Goal: Task Accomplishment & Management: Complete application form

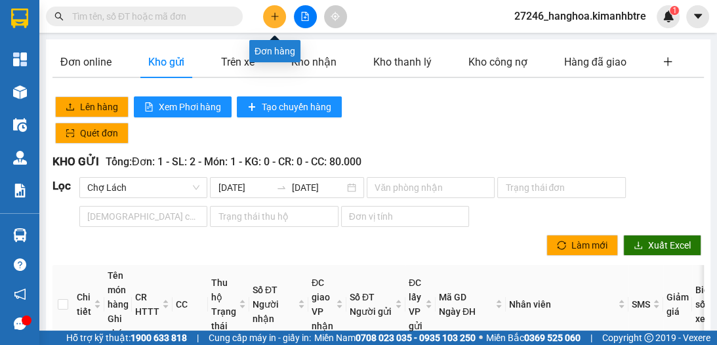
click at [276, 21] on button at bounding box center [274, 16] width 23 height 23
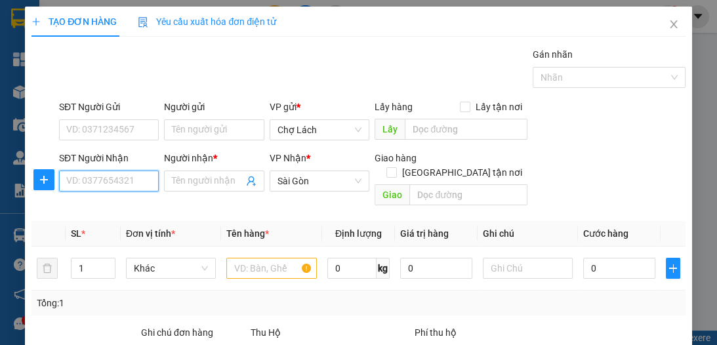
click at [144, 182] on input "SĐT Người Nhận" at bounding box center [109, 181] width 100 height 21
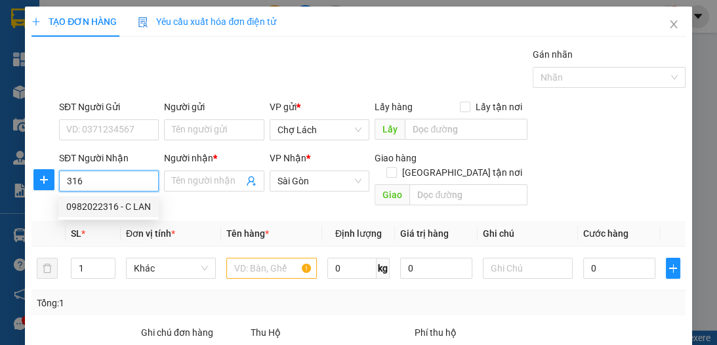
click at [113, 205] on div "0982022316 - C LAN" at bounding box center [108, 206] width 85 height 14
type input "0982022316"
type input "C LAN"
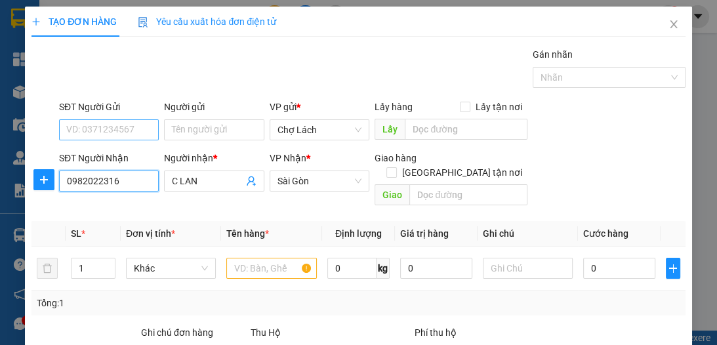
type input "0982022316"
drag, startPoint x: 123, startPoint y: 129, endPoint x: 123, endPoint y: 142, distance: 13.1
click at [123, 129] on input "SĐT Người Gửi" at bounding box center [109, 129] width 100 height 21
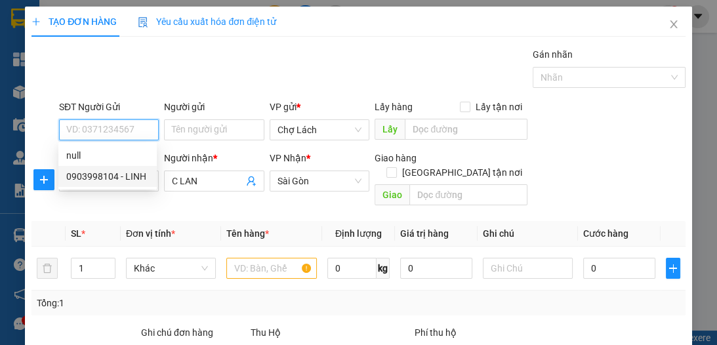
click at [119, 171] on div "0903998104 - LINH" at bounding box center [107, 176] width 83 height 14
type input "0903998104"
type input "LINH"
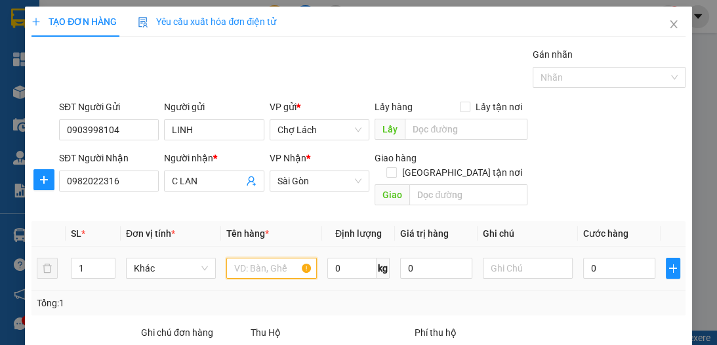
click at [243, 259] on input "text" at bounding box center [271, 268] width 90 height 21
type input "GIỎ"
click at [91, 258] on input "1" at bounding box center [93, 268] width 43 height 20
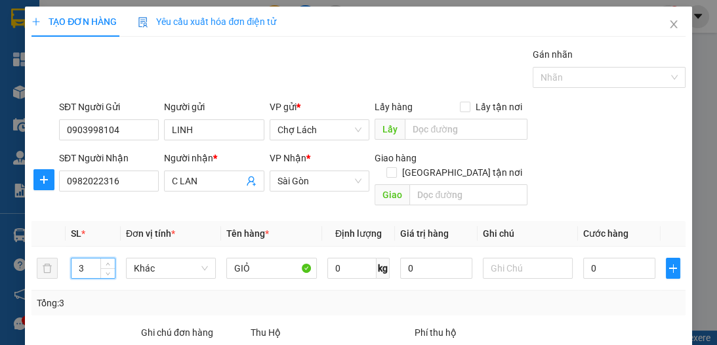
type input "3"
click at [604, 258] on input "0" at bounding box center [619, 268] width 72 height 21
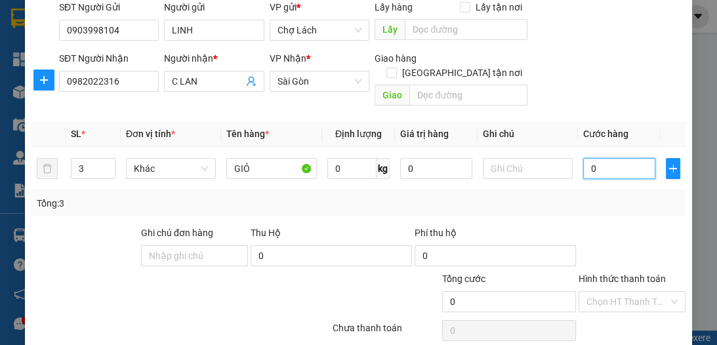
scroll to position [105, 0]
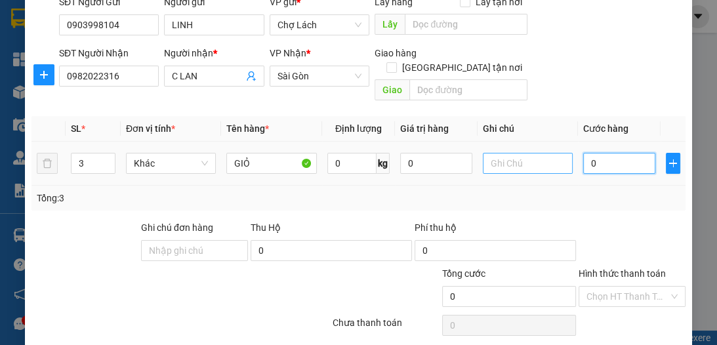
type input "1"
type input "10"
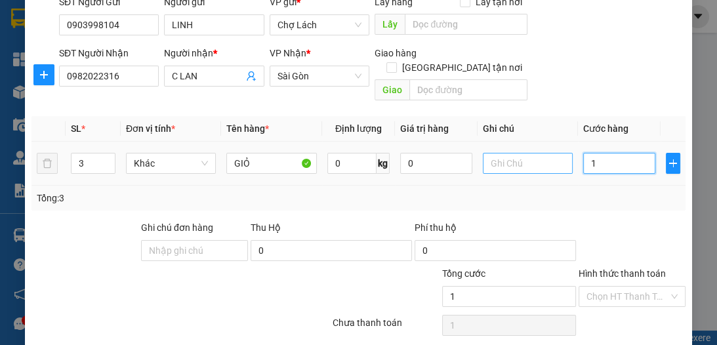
type input "10"
type input "100"
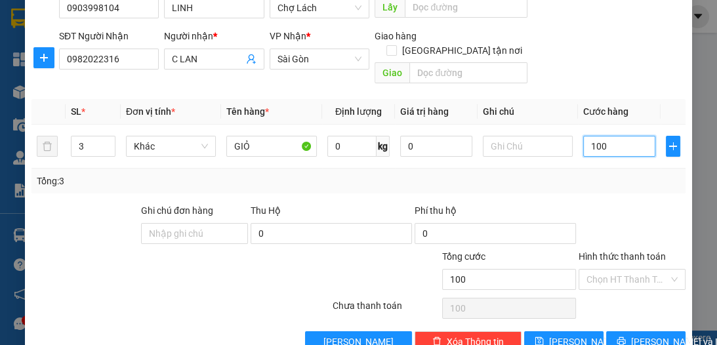
scroll to position [139, 0]
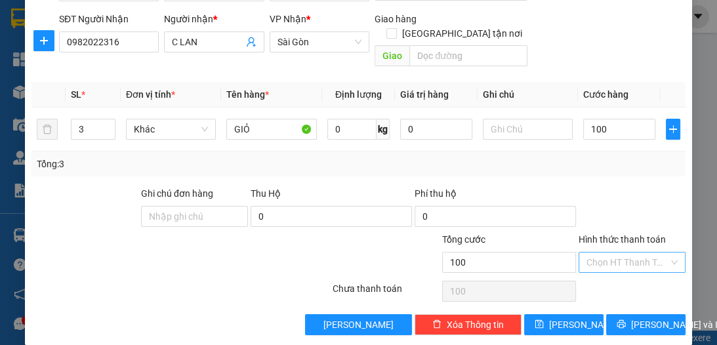
click at [615, 253] on input "Hình thức thanh toán" at bounding box center [627, 263] width 82 height 20
type input "100.000"
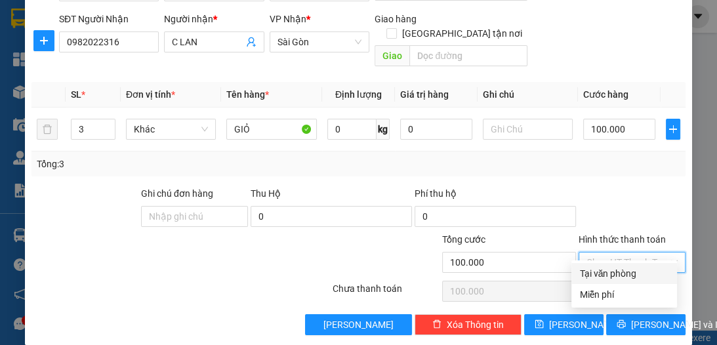
click at [631, 274] on div "Tại văn phòng" at bounding box center [624, 273] width 90 height 14
type input "0"
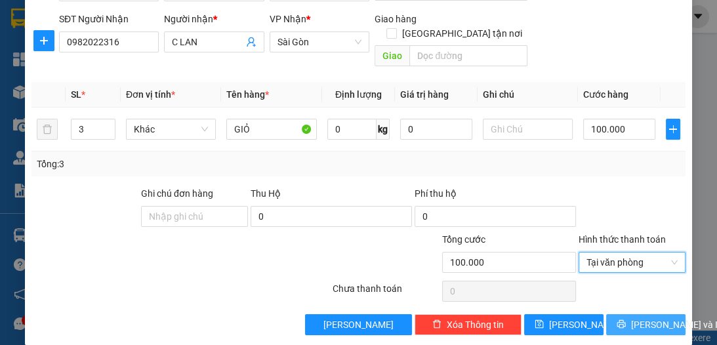
click at [631, 318] on span "[PERSON_NAME] và In" at bounding box center [677, 325] width 92 height 14
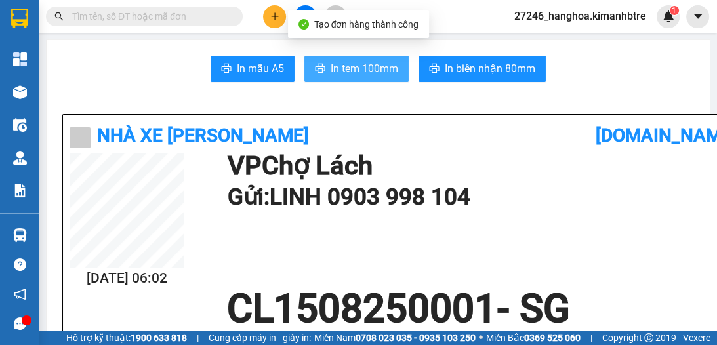
click at [350, 72] on span "In tem 100mm" at bounding box center [365, 68] width 68 height 16
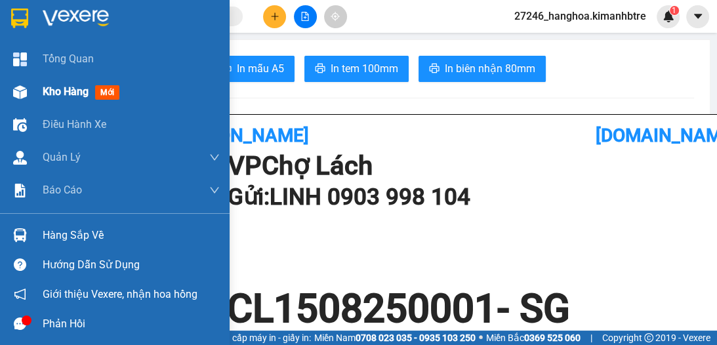
click at [52, 87] on span "Kho hàng" at bounding box center [66, 91] width 46 height 12
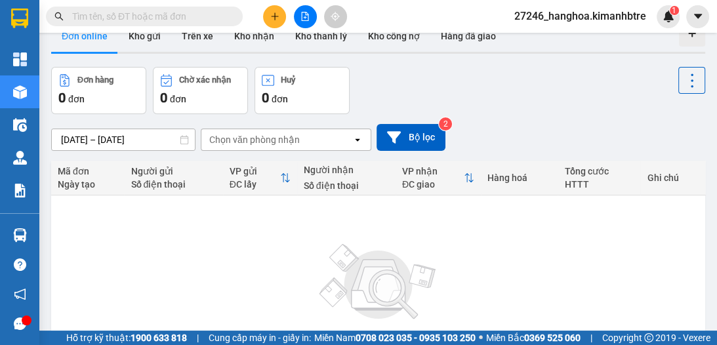
scroll to position [17, 0]
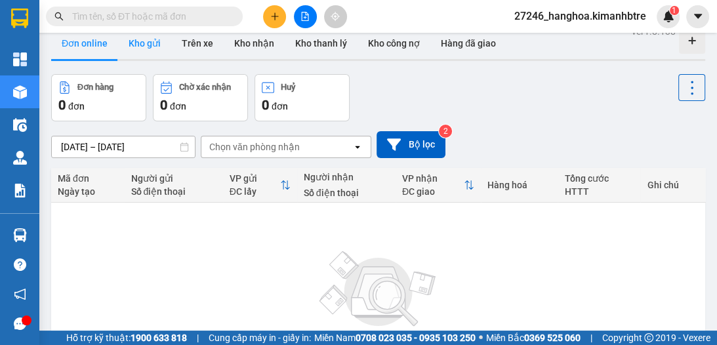
click at [142, 47] on button "Kho gửi" at bounding box center [144, 43] width 53 height 31
type input "[DATE] – [DATE]"
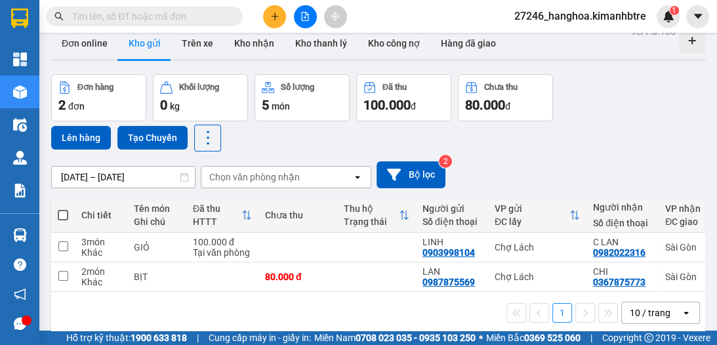
click at [668, 314] on div "10 / trang" at bounding box center [651, 312] width 59 height 21
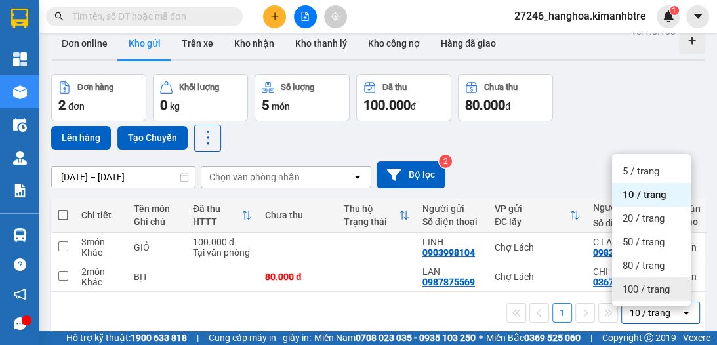
click at [629, 288] on span "100 / trang" at bounding box center [646, 289] width 47 height 13
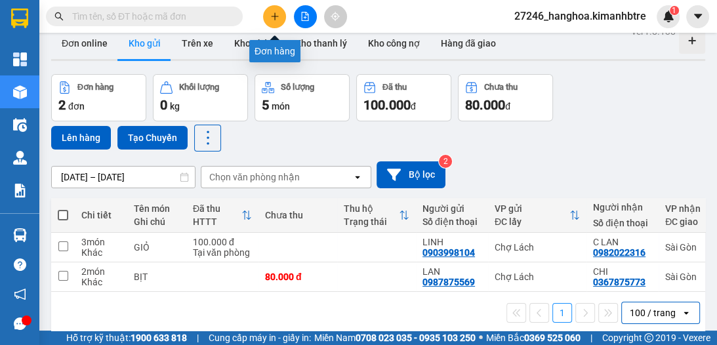
click at [277, 14] on icon "plus" at bounding box center [274, 16] width 9 height 9
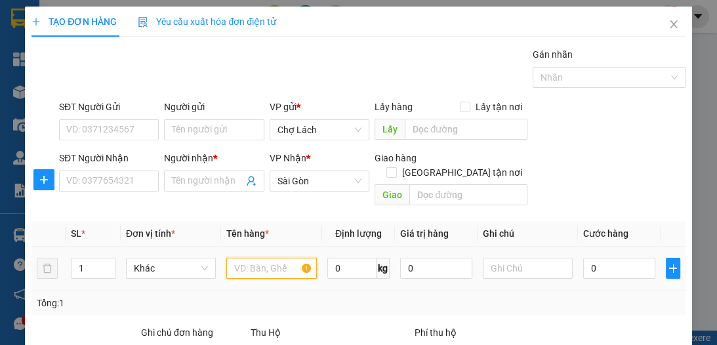
click at [251, 258] on input "text" at bounding box center [271, 268] width 90 height 21
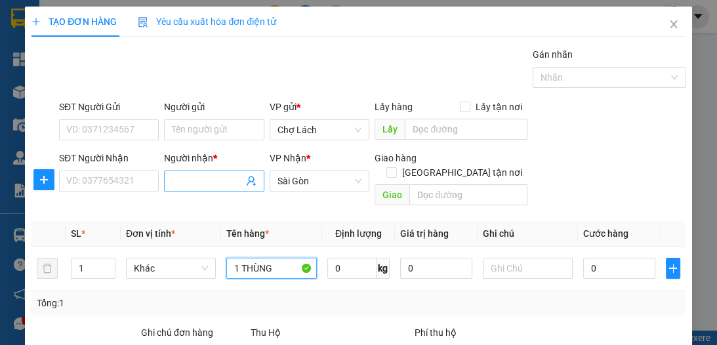
type input "1 THÙNG"
click at [178, 181] on input "Người nhận *" at bounding box center [207, 181] width 71 height 14
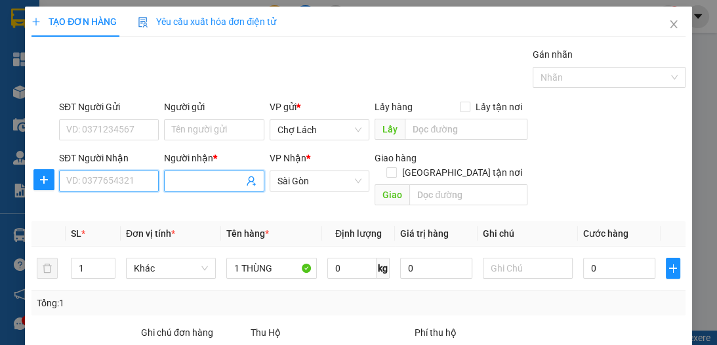
click at [119, 184] on input "SĐT Người Nhận" at bounding box center [109, 181] width 100 height 21
click at [126, 178] on input "SĐT Người Nhận" at bounding box center [109, 181] width 100 height 21
click at [197, 178] on input "Người nhận *" at bounding box center [207, 181] width 71 height 14
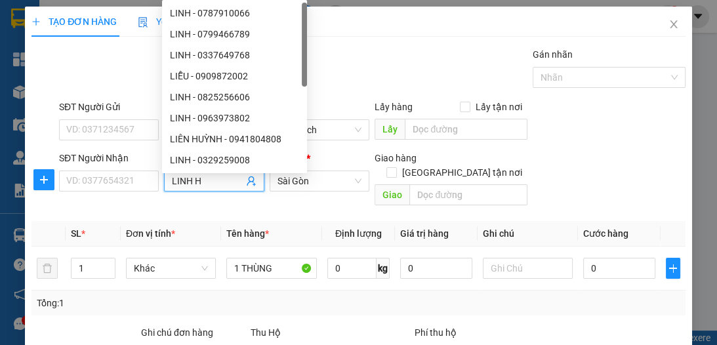
type input "LINH HỒ"
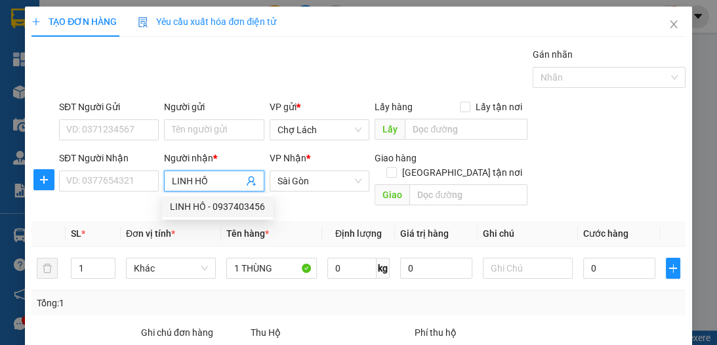
click at [207, 205] on div "LINH HỒ - 0937403456" at bounding box center [217, 206] width 95 height 14
type input "0937403456"
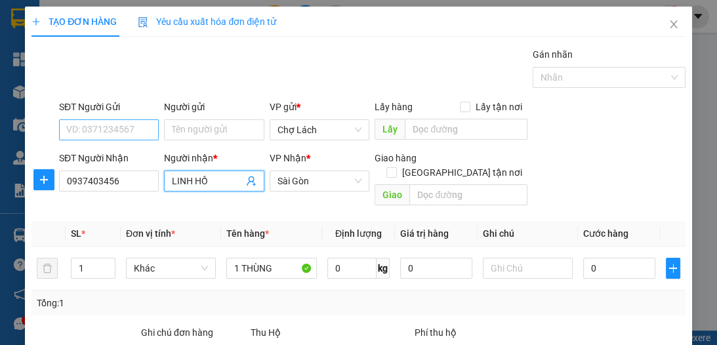
type input "LINH HỒ"
click at [125, 131] on input "SĐT Người Gửi" at bounding box center [109, 129] width 100 height 21
click at [139, 128] on input "SĐT Người Gửi" at bounding box center [109, 129] width 100 height 21
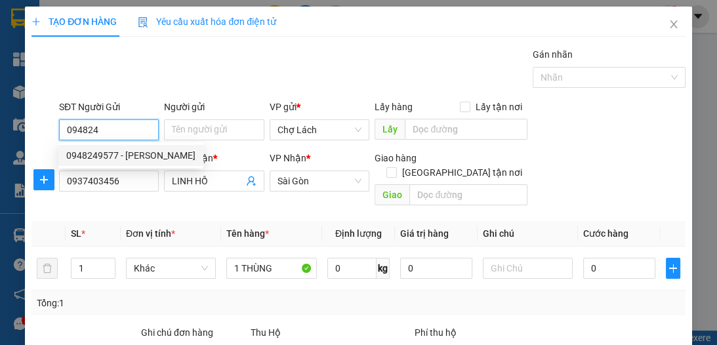
click at [146, 157] on div "0948249577 - BẢO TRÂN" at bounding box center [130, 155] width 129 height 14
type input "0948249577"
type input "BẢO TRÂN"
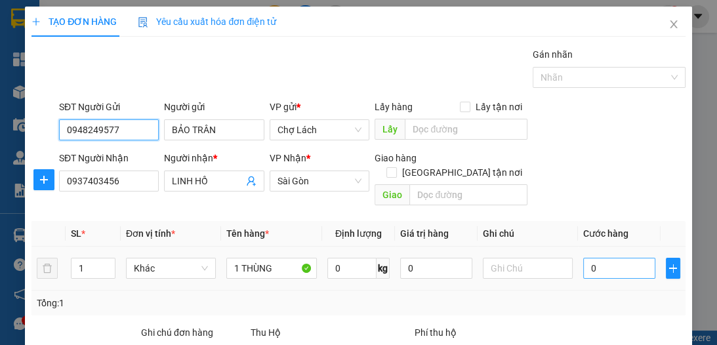
type input "0948249577"
click at [593, 258] on input "0" at bounding box center [619, 268] width 72 height 21
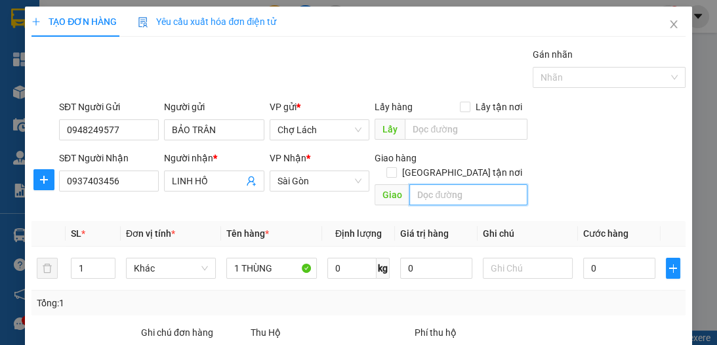
click at [429, 184] on input "text" at bounding box center [468, 194] width 118 height 21
type input "NGUYÊN GIAO -TR"
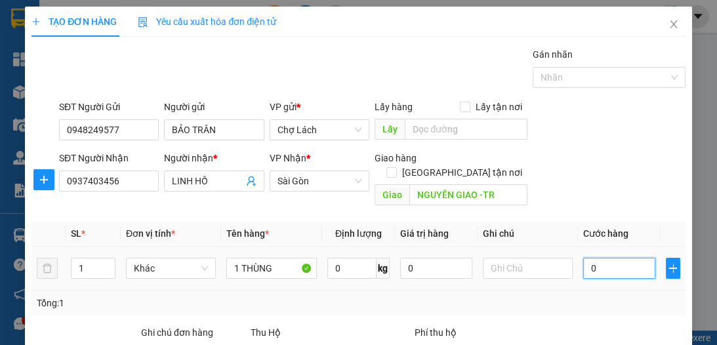
click at [594, 258] on input "0" at bounding box center [619, 268] width 72 height 21
type input "9"
type input "90"
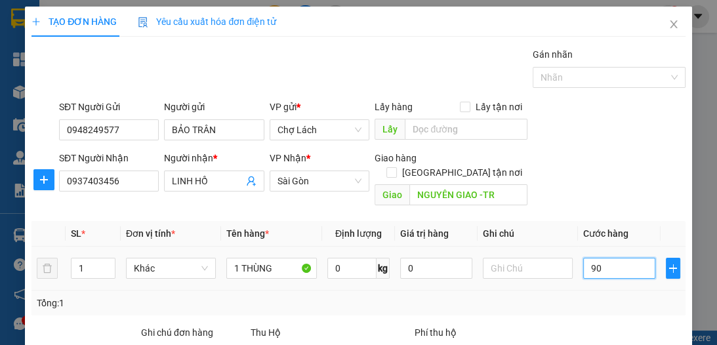
type input "90"
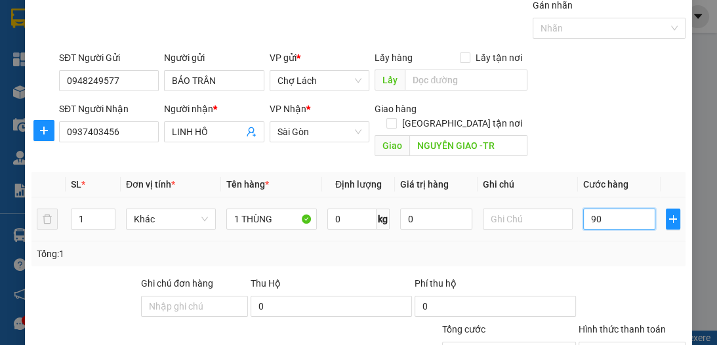
scroll to position [122, 0]
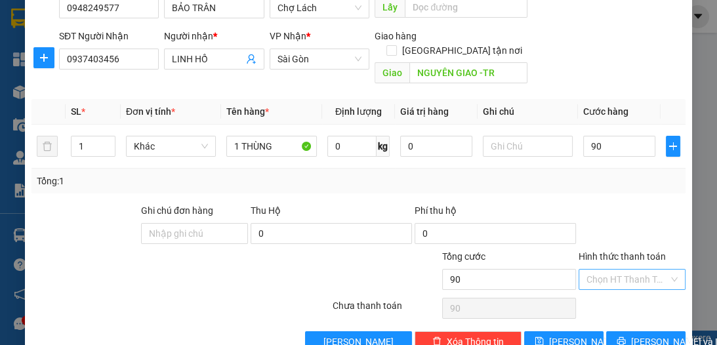
click at [604, 270] on input "Hình thức thanh toán" at bounding box center [627, 280] width 82 height 20
type input "90.000"
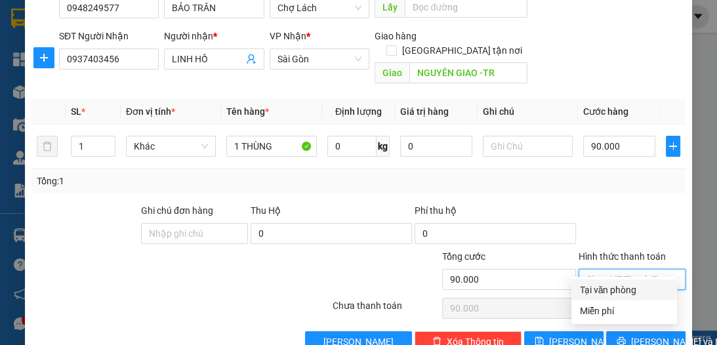
click at [618, 284] on div "Tại văn phòng" at bounding box center [624, 290] width 90 height 14
type input "0"
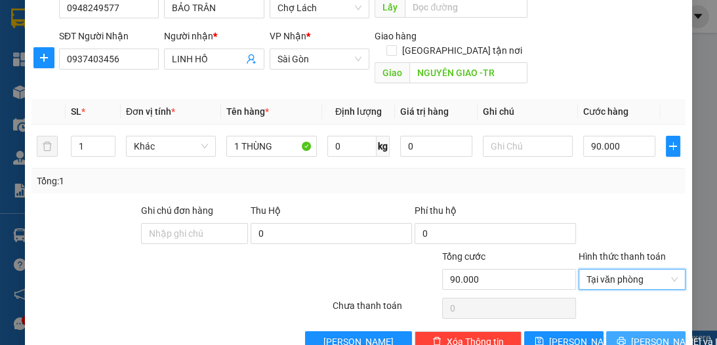
click at [644, 335] on span "[PERSON_NAME] và In" at bounding box center [677, 342] width 92 height 14
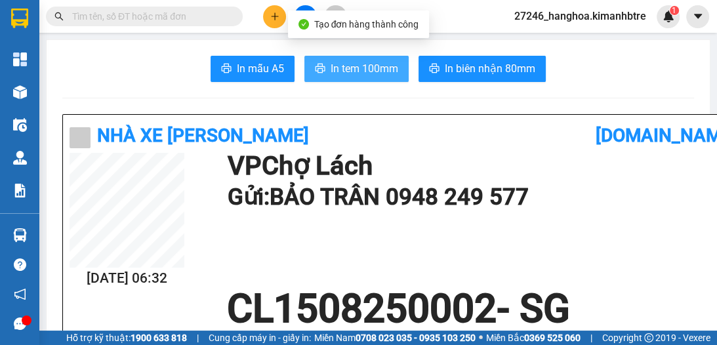
click at [356, 72] on span "In tem 100mm" at bounding box center [365, 68] width 68 height 16
drag, startPoint x: 380, startPoint y: 70, endPoint x: 716, endPoint y: 14, distance: 340.4
click at [380, 72] on span "In tem 100mm" at bounding box center [365, 68] width 68 height 16
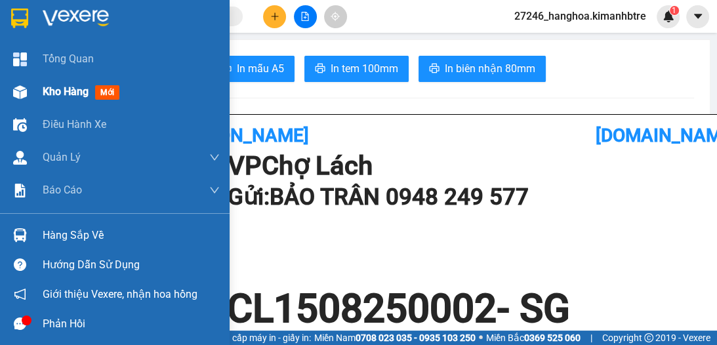
click at [72, 94] on span "Kho hàng" at bounding box center [66, 91] width 46 height 12
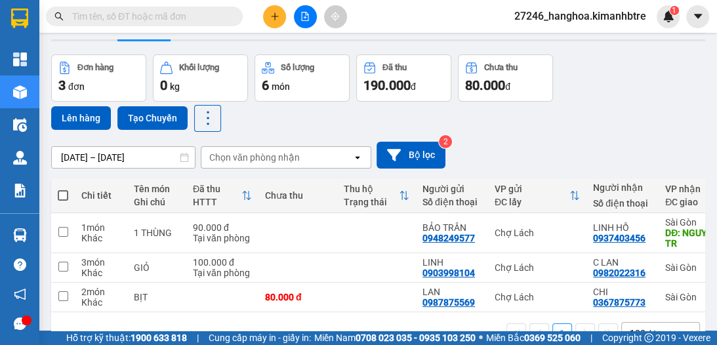
scroll to position [76, 0]
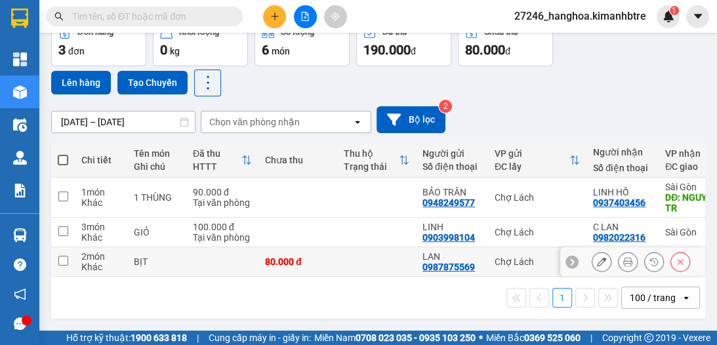
click at [62, 256] on input "checkbox" at bounding box center [63, 261] width 10 height 10
checkbox input "true"
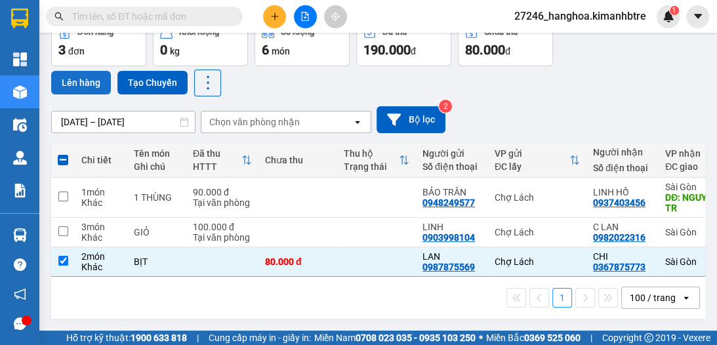
click at [94, 79] on button "Lên hàng" at bounding box center [81, 83] width 60 height 24
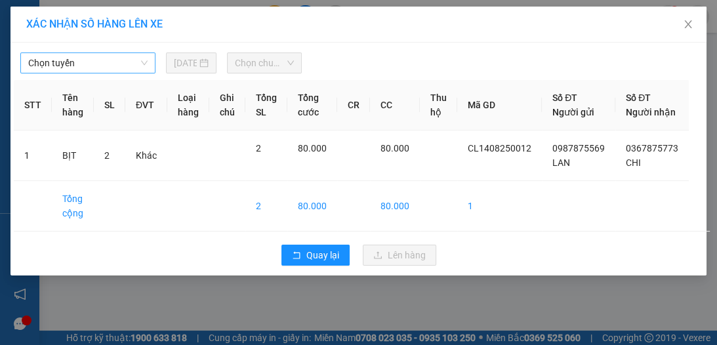
click at [108, 62] on span "Chọn tuyến" at bounding box center [87, 63] width 119 height 20
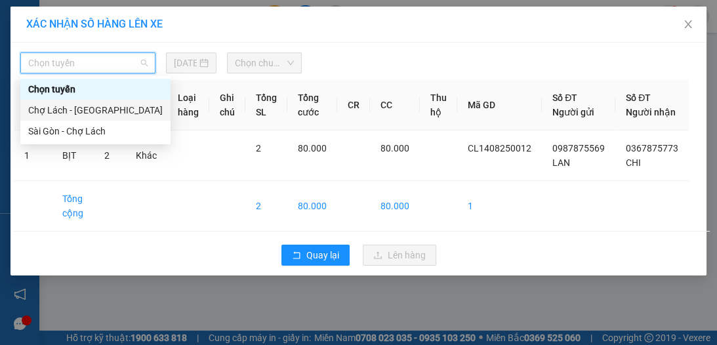
click at [94, 109] on div "Chợ Lách - Sài Gòn" at bounding box center [95, 110] width 134 height 14
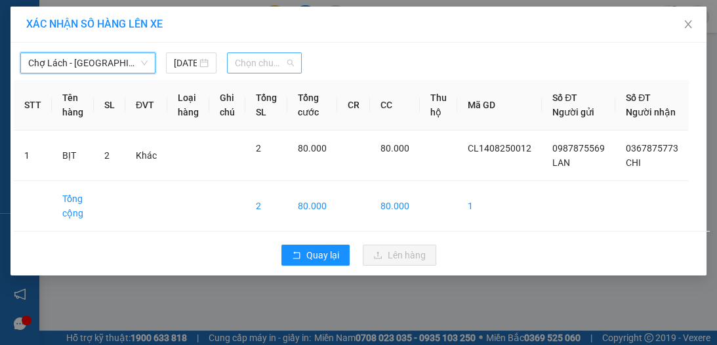
click at [236, 66] on span "Chọn chuyến" at bounding box center [264, 63] width 59 height 20
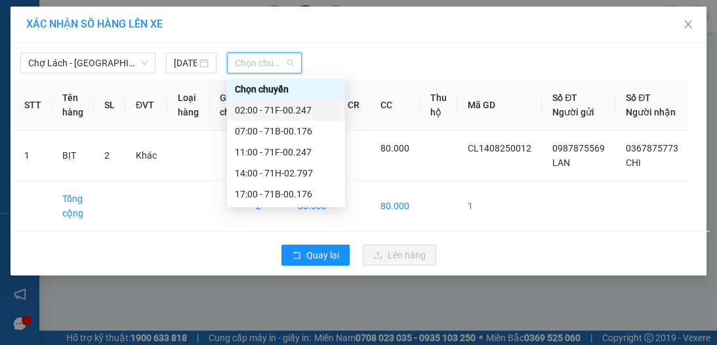
click at [241, 114] on div "02:00 - 71F-00.247" at bounding box center [286, 110] width 102 height 14
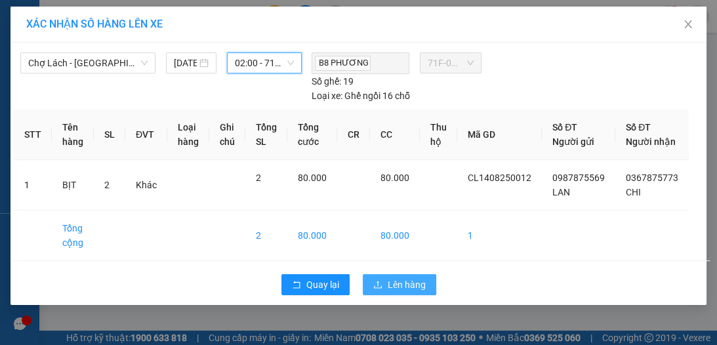
click at [401, 292] on span "Lên hàng" at bounding box center [407, 284] width 38 height 14
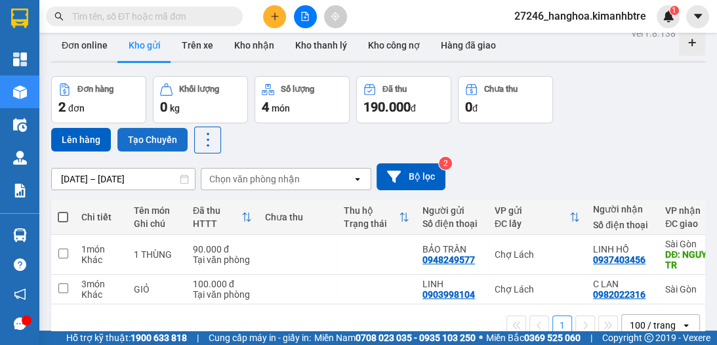
scroll to position [35, 0]
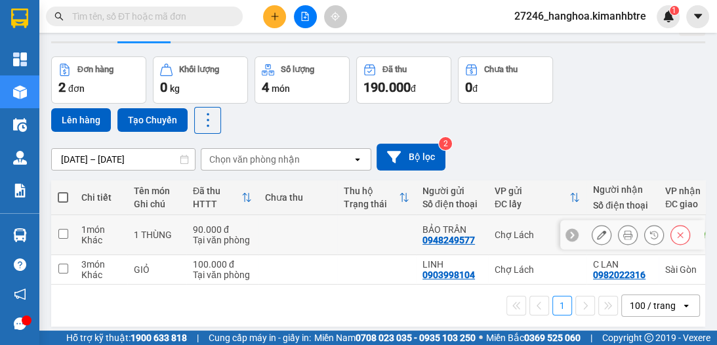
click at [592, 232] on button at bounding box center [601, 235] width 18 height 23
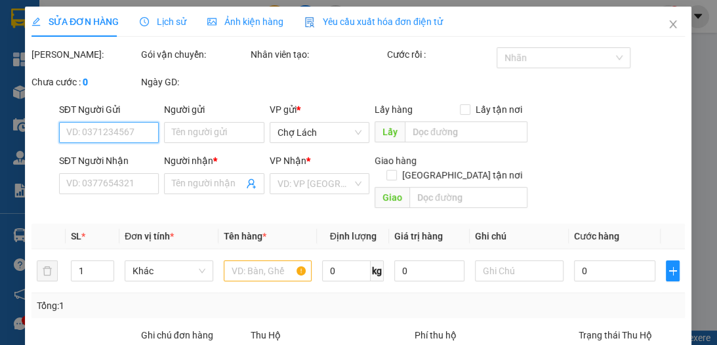
type input "0948249577"
type input "BẢO TRÂN"
type input "0937403456"
type input "LINH HỒ"
type input "NGUYÊN GIAO -TR"
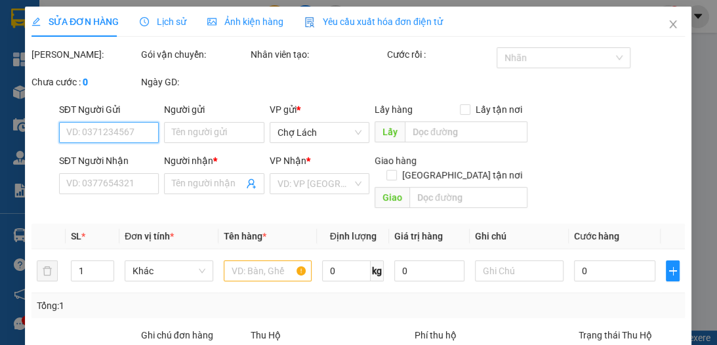
type input "90.000"
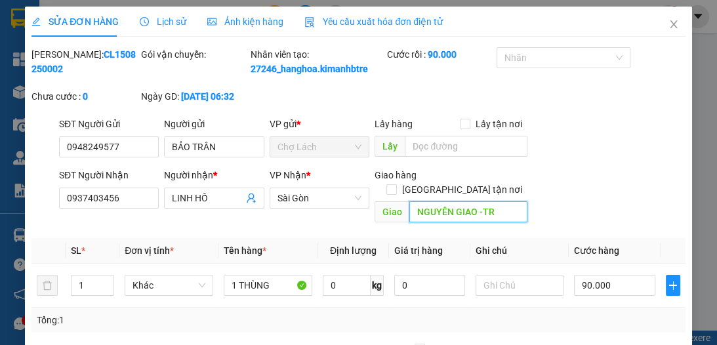
click at [503, 212] on input "NGUYÊN GIAO -TR" at bounding box center [468, 211] width 118 height 21
click at [504, 212] on input "NGUYÊN GIAO -TR" at bounding box center [468, 211] width 118 height 21
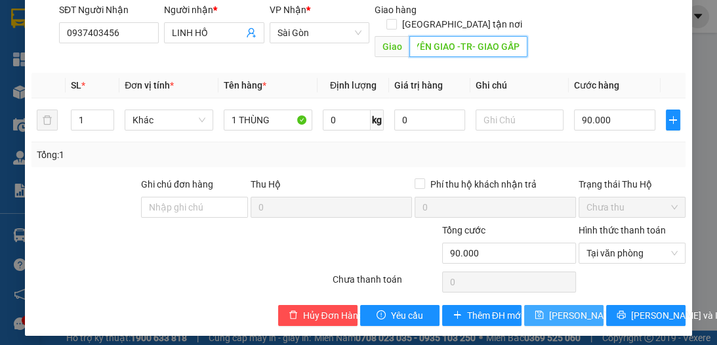
scroll to position [171, 0]
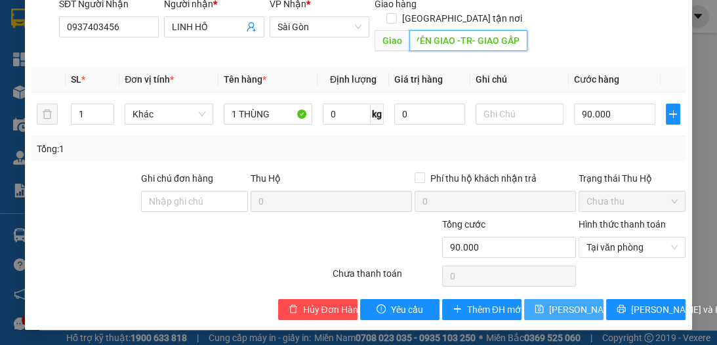
type input "NGUYÊN GIAO -TR- GIAO GẤP"
click at [564, 306] on span "Lưu thay đổi" at bounding box center [601, 309] width 105 height 14
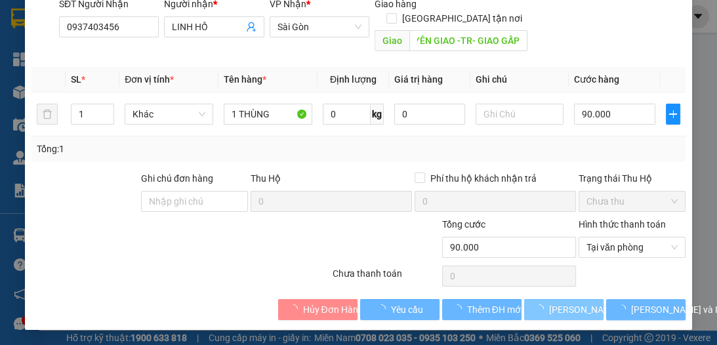
scroll to position [0, 0]
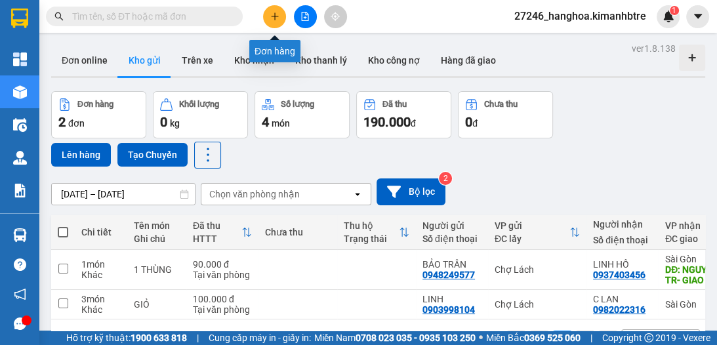
click at [279, 15] on button at bounding box center [274, 16] width 23 height 23
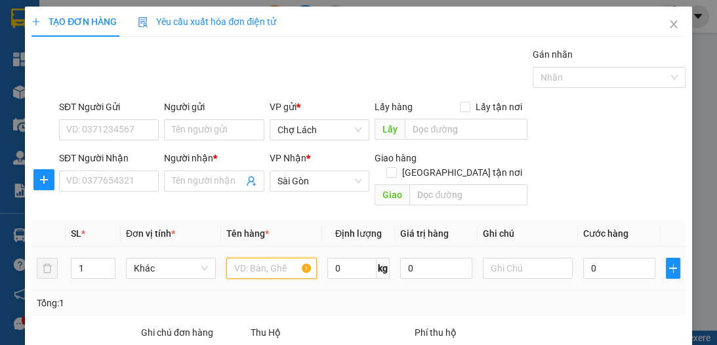
click at [253, 258] on input "text" at bounding box center [271, 268] width 90 height 21
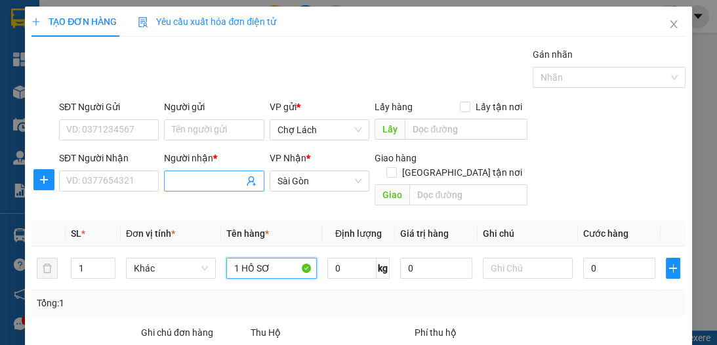
type input "1 HỒ SƠ"
click at [176, 177] on input "Người nhận *" at bounding box center [207, 181] width 71 height 14
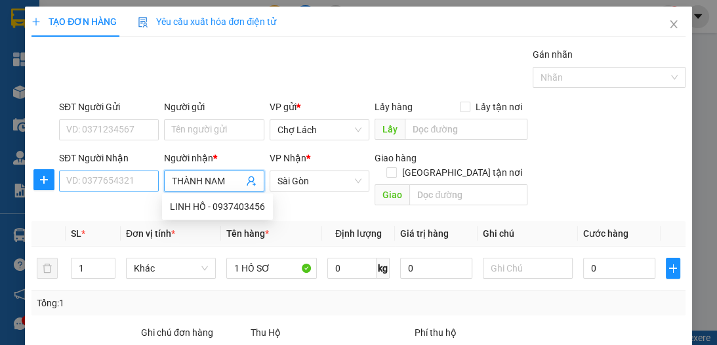
type input "THÀNH NAM"
click at [135, 181] on input "SĐT Người Nhận" at bounding box center [109, 181] width 100 height 21
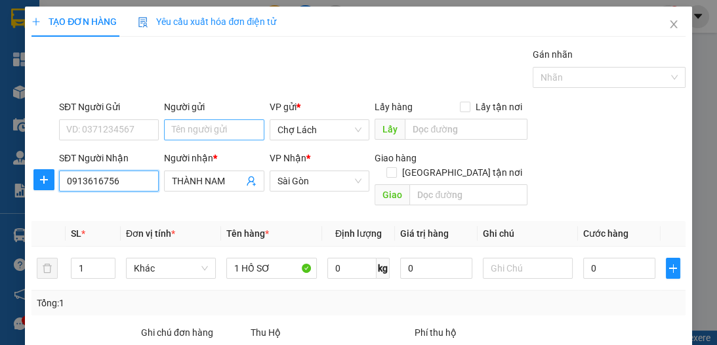
type input "0913616756"
click at [207, 125] on input "Người gửi" at bounding box center [214, 129] width 100 height 21
type input "TƯỜNG"
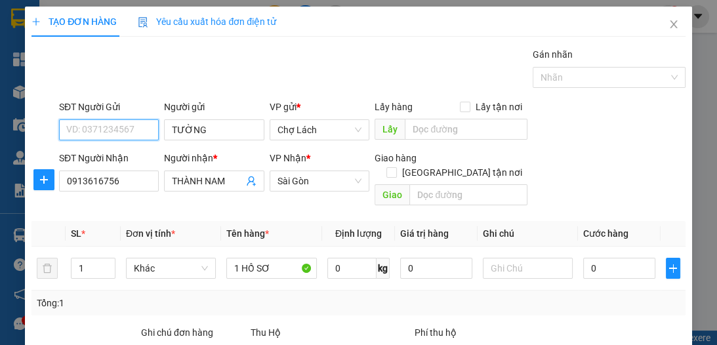
click at [104, 126] on input "SĐT Người Gửi" at bounding box center [109, 129] width 100 height 21
type input "0818391168"
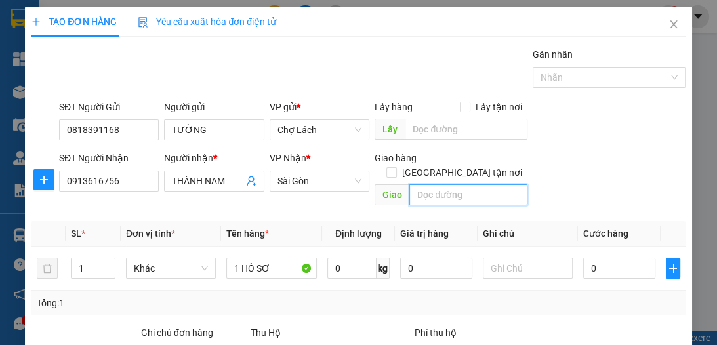
click at [433, 184] on input "text" at bounding box center [468, 194] width 118 height 21
click at [472, 184] on input "GIAO Q10-" at bounding box center [468, 194] width 118 height 21
type input "GIAO Q10-TR"
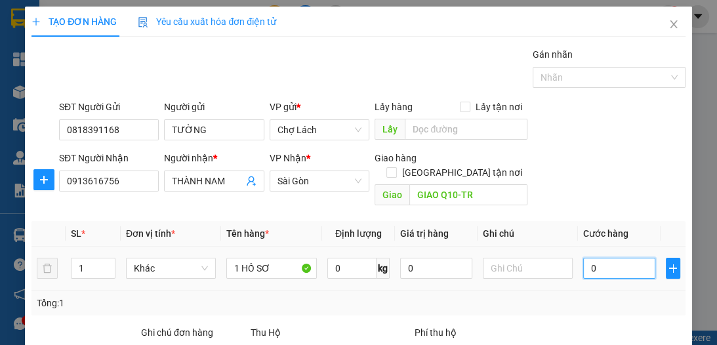
click at [590, 258] on input "0" at bounding box center [619, 268] width 72 height 21
type input "6"
type input "60"
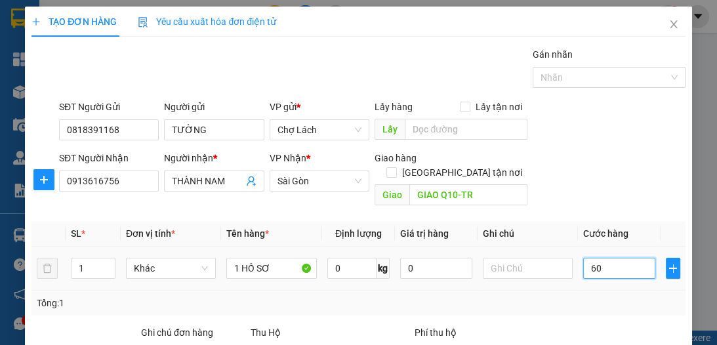
type input "60"
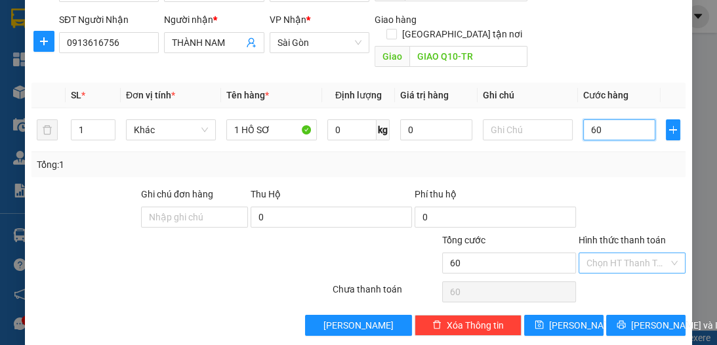
scroll to position [139, 0]
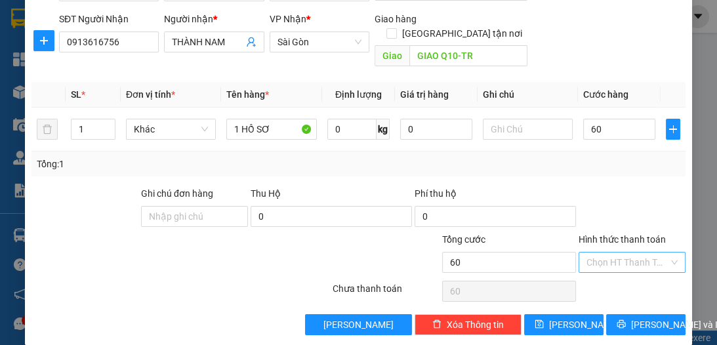
drag, startPoint x: 621, startPoint y: 246, endPoint x: 625, endPoint y: 283, distance: 36.9
click at [623, 256] on div "Chọn HT Thanh Toán" at bounding box center [632, 262] width 107 height 21
type input "60.000"
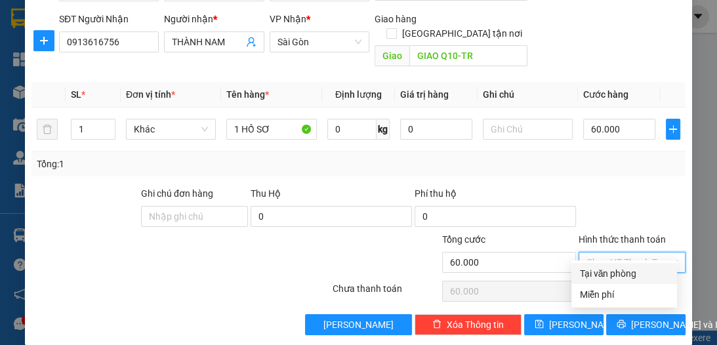
click at [624, 273] on div "Tại văn phòng" at bounding box center [624, 273] width 90 height 14
type input "0"
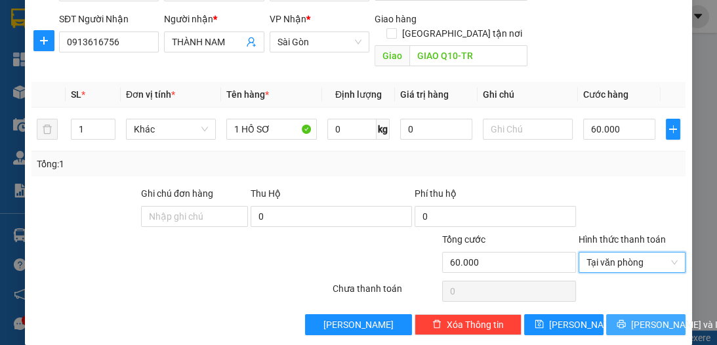
click at [643, 318] on span "[PERSON_NAME] và In" at bounding box center [677, 325] width 92 height 14
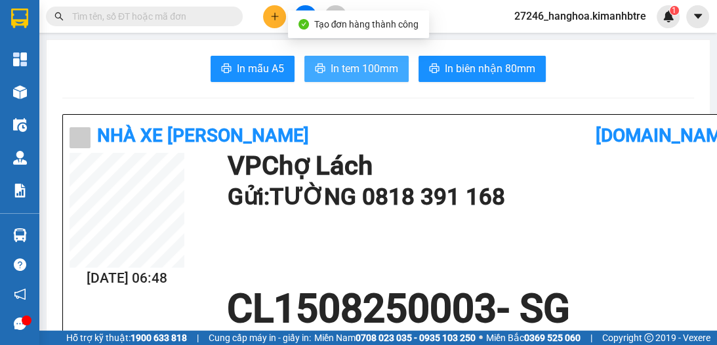
click at [354, 68] on span "In tem 100mm" at bounding box center [365, 68] width 68 height 16
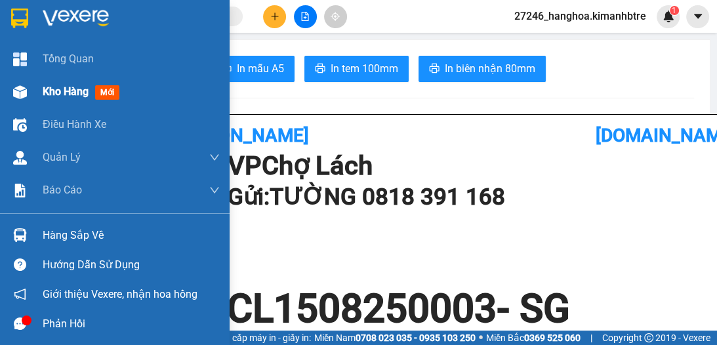
click at [55, 89] on span "Kho hàng" at bounding box center [66, 91] width 46 height 12
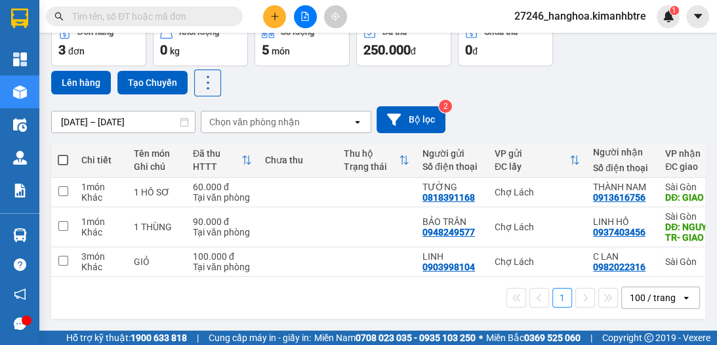
scroll to position [76, 0]
click at [60, 155] on span at bounding box center [63, 160] width 10 height 10
click at [63, 154] on input "checkbox" at bounding box center [63, 154] width 0 height 0
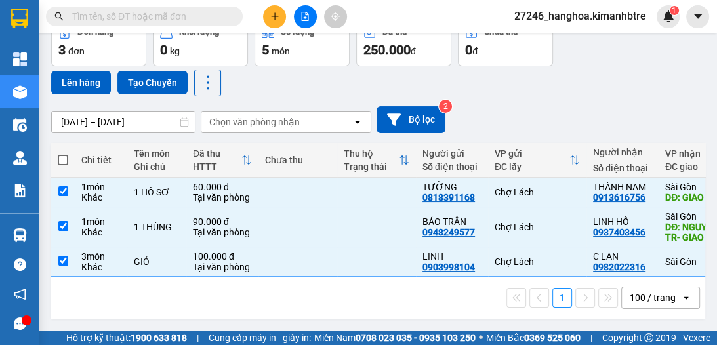
checkbox input "true"
click at [81, 76] on button "Lên hàng" at bounding box center [81, 83] width 60 height 24
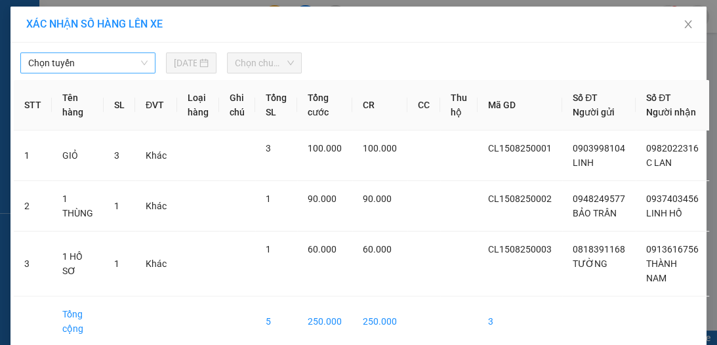
click at [83, 69] on span "Chọn tuyến" at bounding box center [87, 63] width 119 height 20
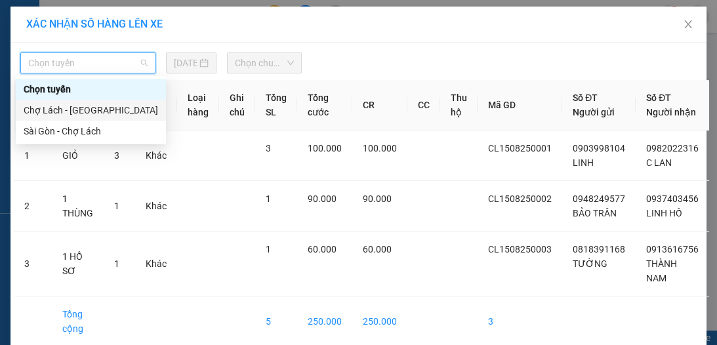
click at [79, 117] on div "Chợ Lách - Sài Gòn" at bounding box center [91, 110] width 134 height 14
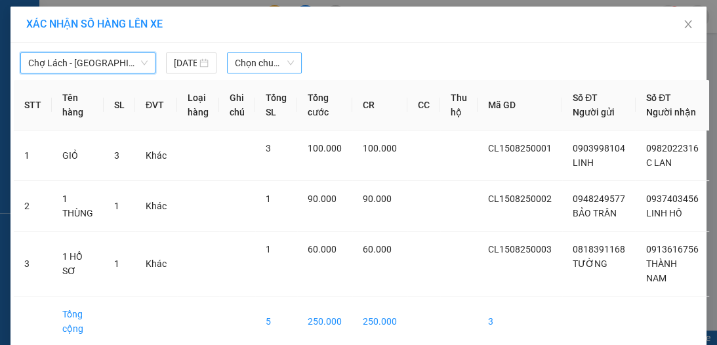
click at [243, 69] on span "Chọn chuyến" at bounding box center [264, 63] width 59 height 20
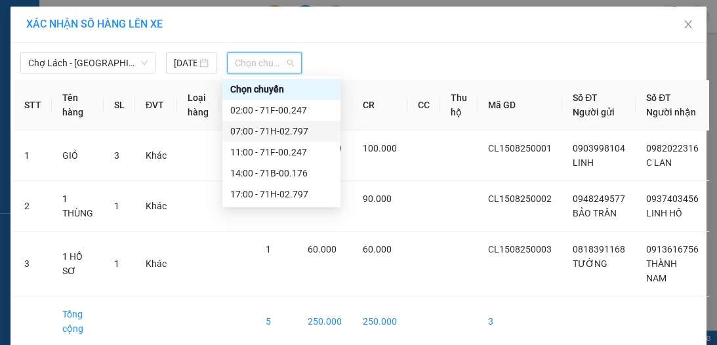
click at [277, 128] on div "07:00 - 71H-02.797" at bounding box center [281, 131] width 102 height 14
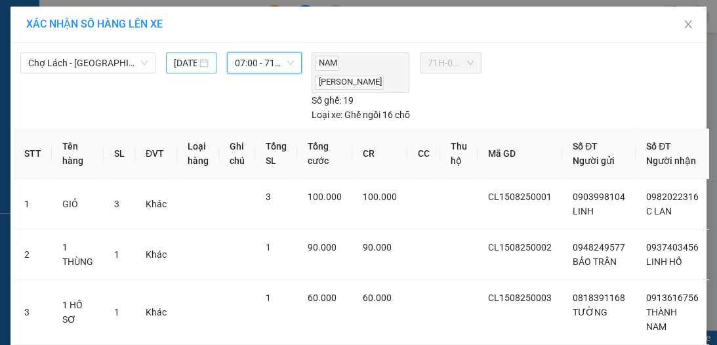
click at [179, 66] on body "Kết quả tìm kiếm ( 0 ) Bộ lọc Ngày tạo đơn gần nhất No Data 27246_hanghoa.kiman…" at bounding box center [358, 172] width 717 height 345
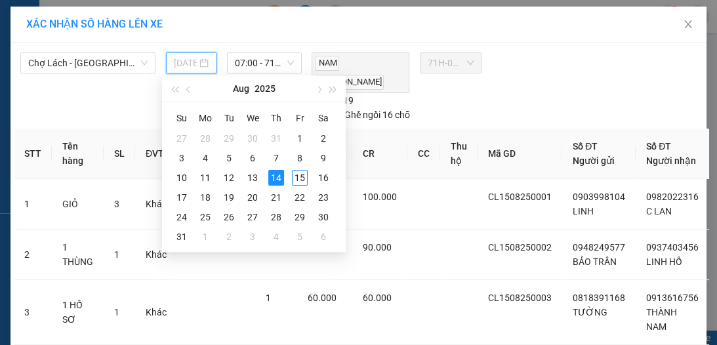
click at [302, 178] on div "15" at bounding box center [300, 178] width 16 height 16
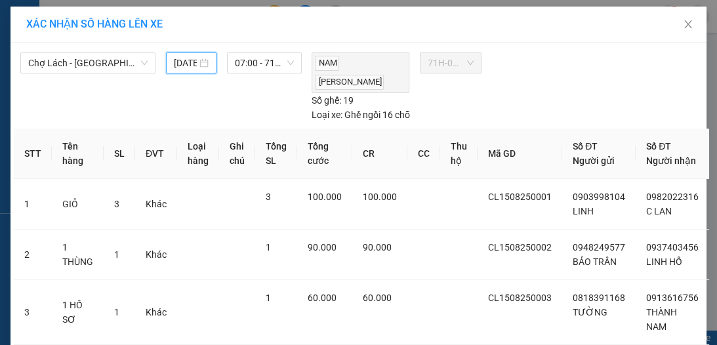
type input "[DATE]"
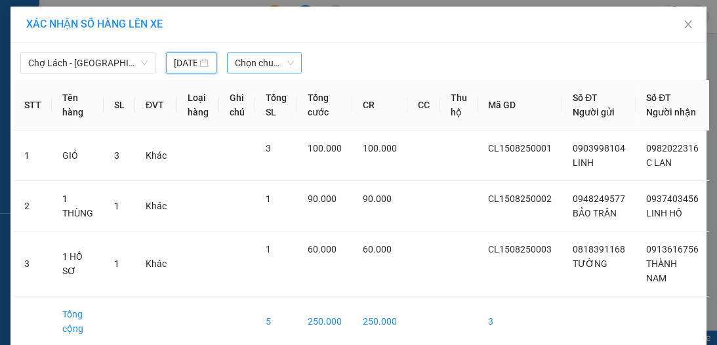
click at [251, 70] on span "Chọn chuyến" at bounding box center [264, 63] width 59 height 20
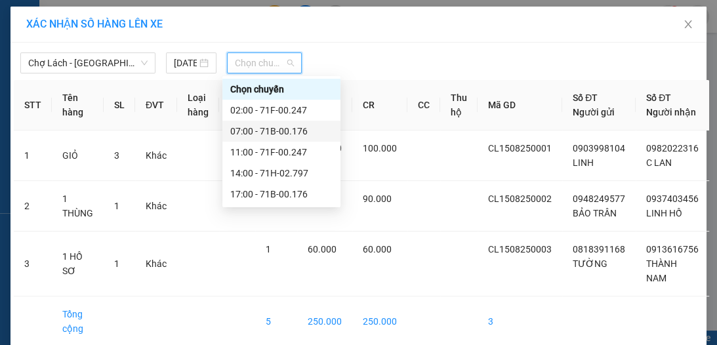
click at [281, 129] on div "07:00 - 71B-00.176" at bounding box center [281, 131] width 102 height 14
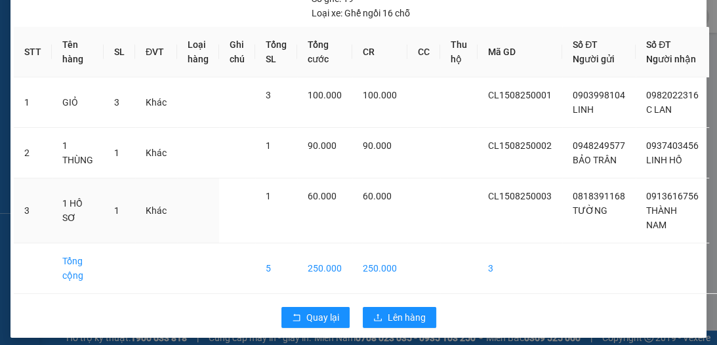
scroll to position [104, 0]
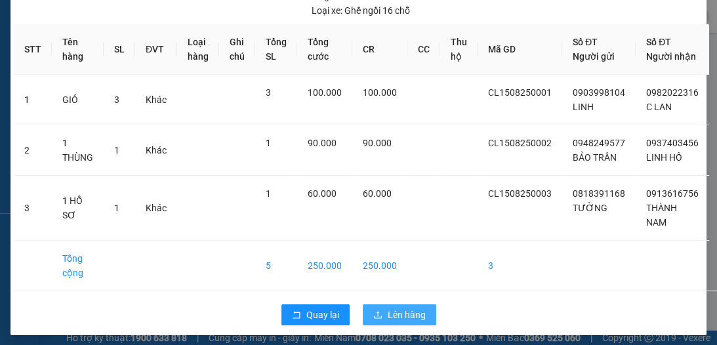
click at [399, 311] on span "Lên hàng" at bounding box center [407, 315] width 38 height 14
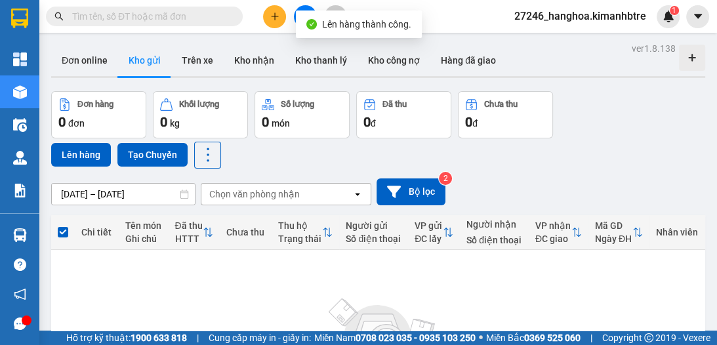
click at [302, 9] on button at bounding box center [305, 16] width 23 height 23
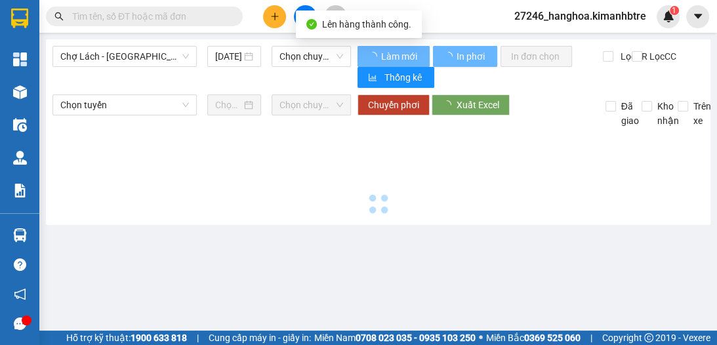
type input "[DATE]"
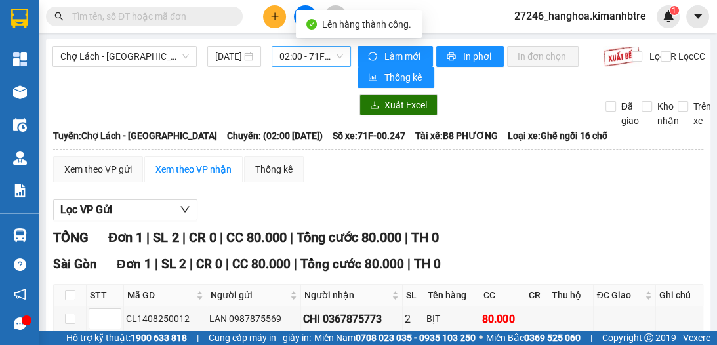
click at [299, 56] on span "02:00 - 71F-00.247" at bounding box center [311, 57] width 64 height 20
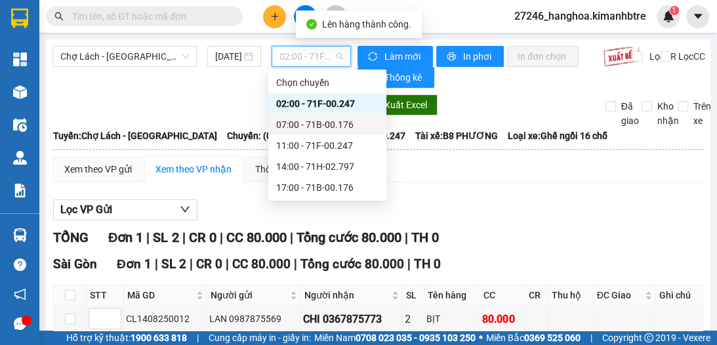
click at [305, 121] on div "07:00 - 71B-00.176" at bounding box center [327, 124] width 102 height 14
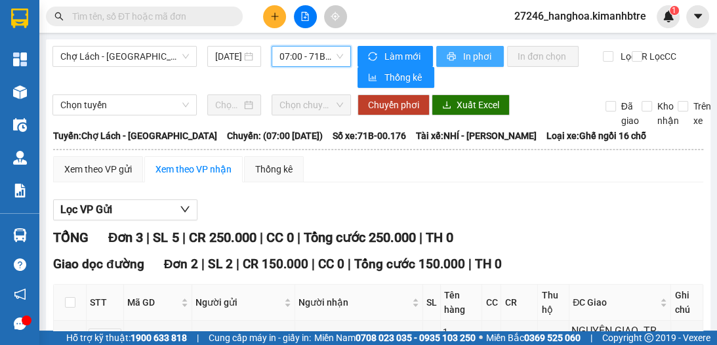
click at [468, 58] on span "In phơi" at bounding box center [478, 56] width 30 height 14
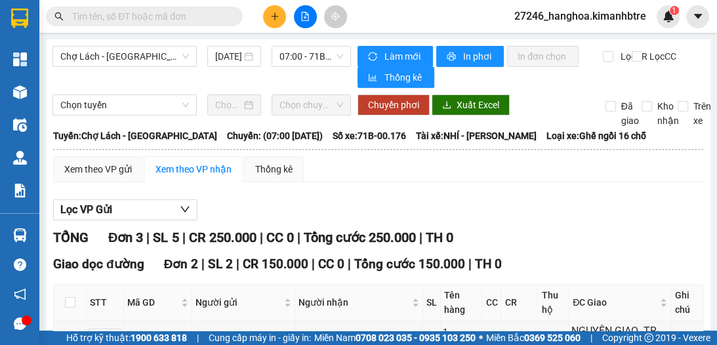
click at [274, 15] on icon "plus" at bounding box center [274, 15] width 1 height 7
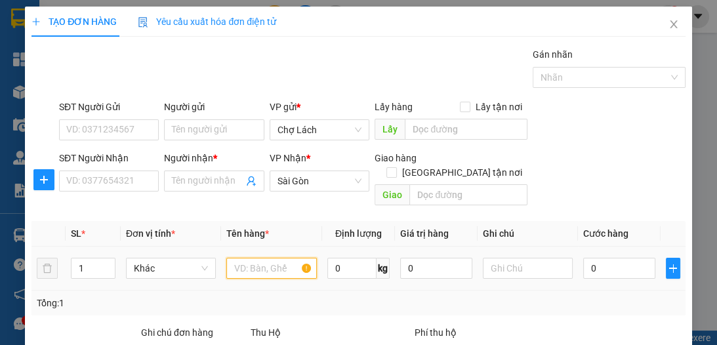
click at [262, 258] on input "text" at bounding box center [271, 268] width 90 height 21
type input "GÀ"
click at [106, 258] on span "Increase Value" at bounding box center [107, 264] width 14 height 12
type input "2"
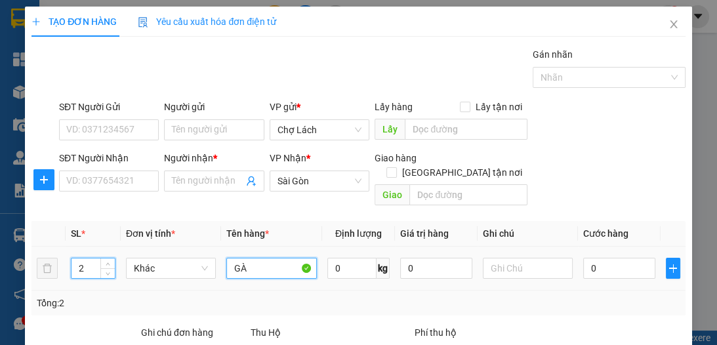
click at [228, 258] on input "GÀ" at bounding box center [271, 268] width 90 height 21
type input "2 GÀ"
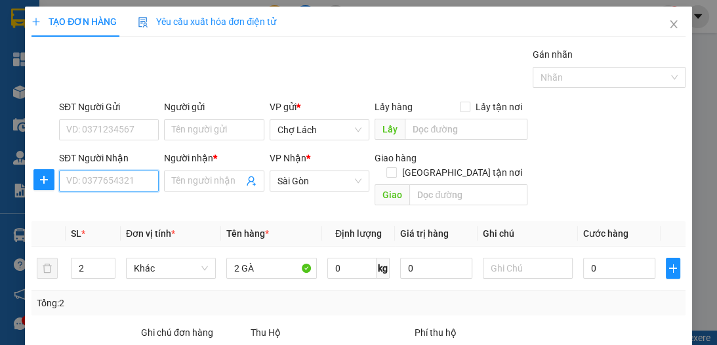
click at [139, 178] on input "SĐT Người Nhận" at bounding box center [109, 181] width 100 height 21
type input "0908485882"
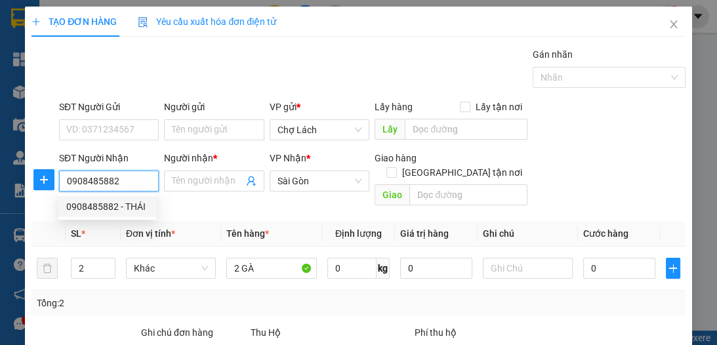
click at [134, 212] on div "0908485882 - THÁI" at bounding box center [107, 206] width 83 height 14
type input "THÁI"
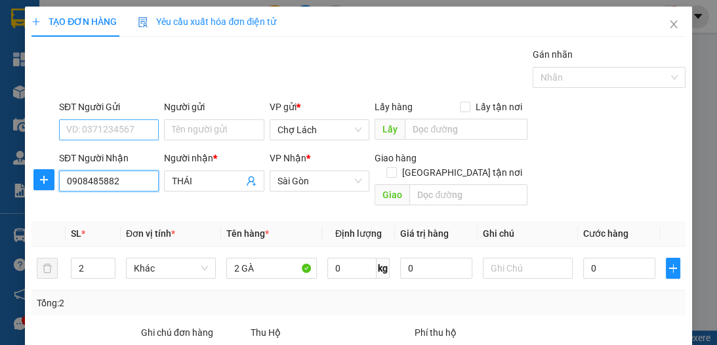
type input "0908485882"
click at [142, 129] on input "SĐT Người Gửi" at bounding box center [109, 129] width 100 height 21
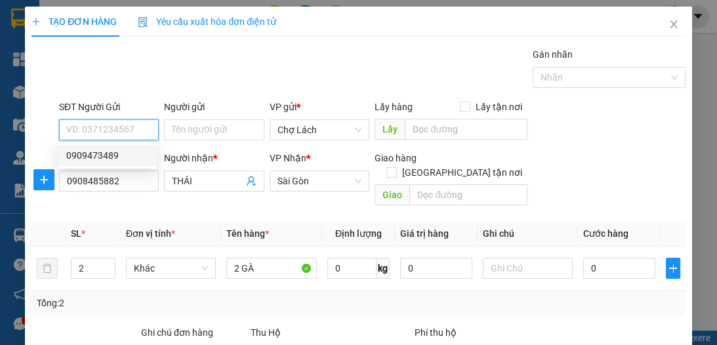
click at [133, 152] on div "0909473489" at bounding box center [107, 155] width 83 height 14
type input "0909473489"
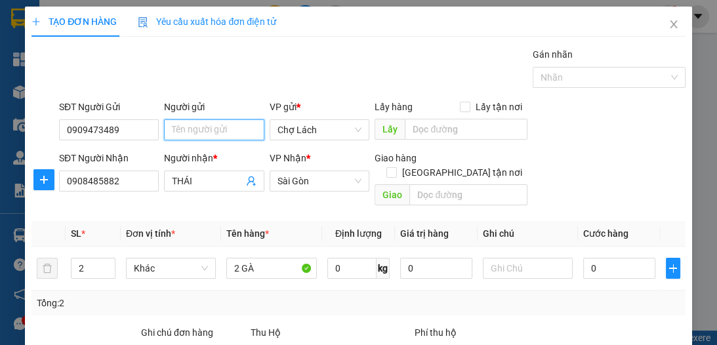
click at [203, 133] on input "Người gửi" at bounding box center [214, 129] width 100 height 21
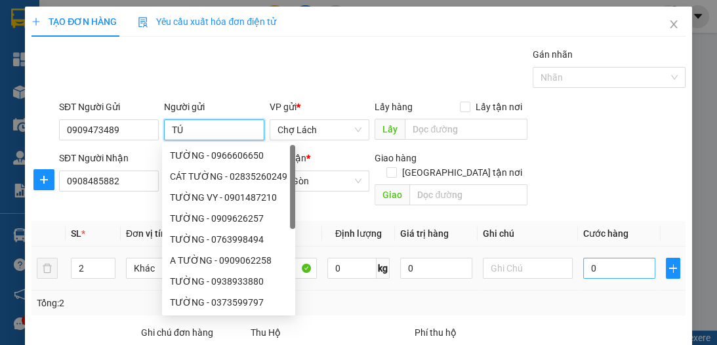
type input "TÚ"
click at [585, 258] on input "0" at bounding box center [619, 268] width 72 height 21
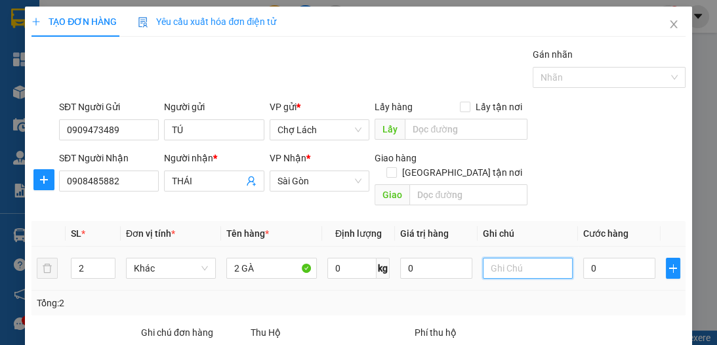
click at [528, 258] on input "text" at bounding box center [528, 268] width 90 height 21
type input "6RI"
click at [606, 258] on input "0" at bounding box center [619, 268] width 72 height 21
type input "2"
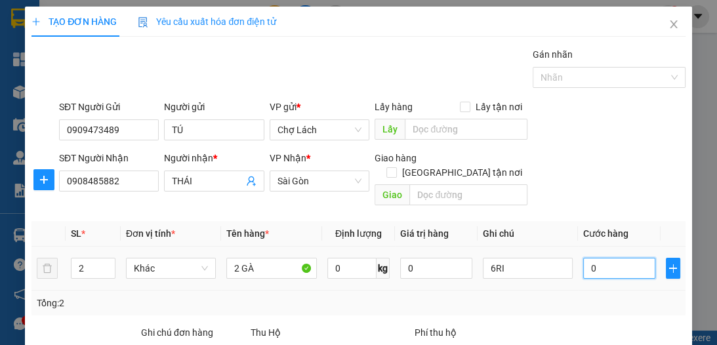
type input "2"
type input "20"
type input "200"
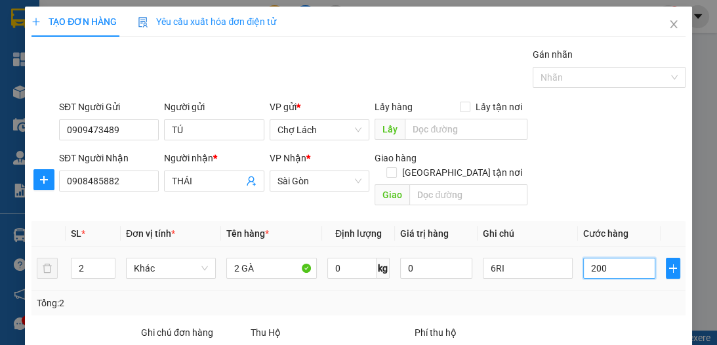
type input "200"
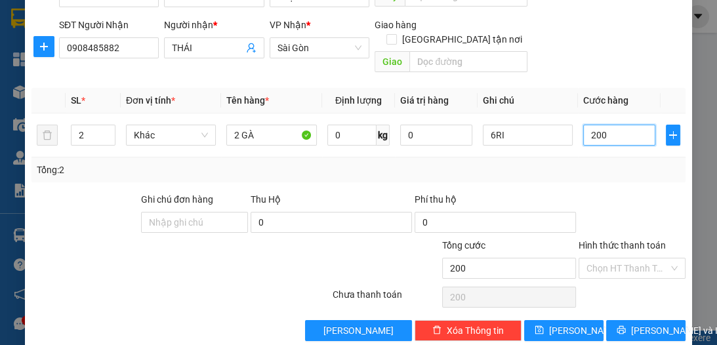
scroll to position [139, 0]
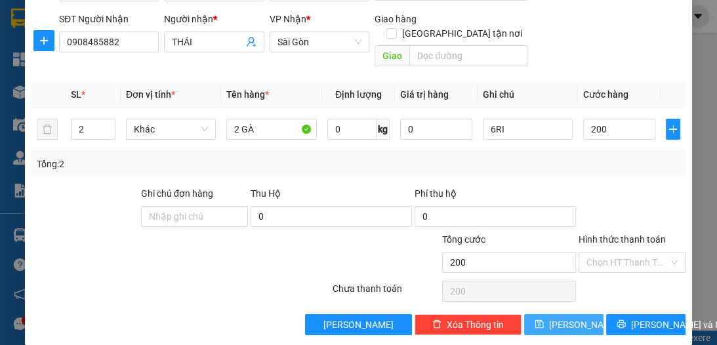
click at [567, 318] on span "[PERSON_NAME]" at bounding box center [584, 325] width 70 height 14
type input "200.000"
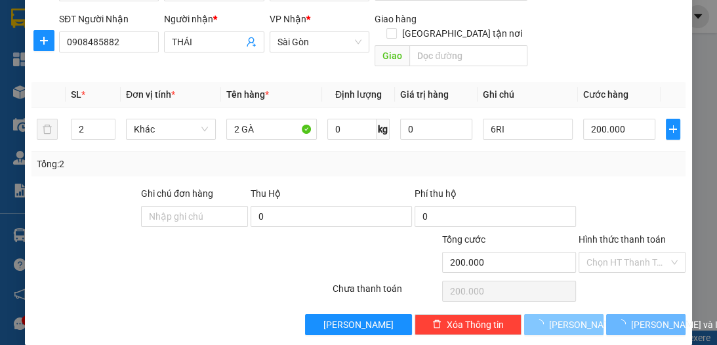
type input "1"
type input "0"
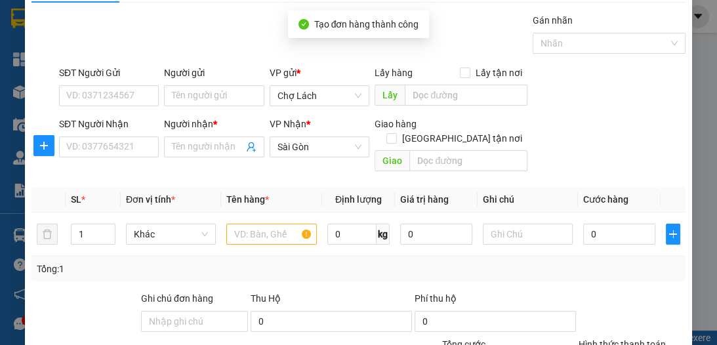
scroll to position [0, 0]
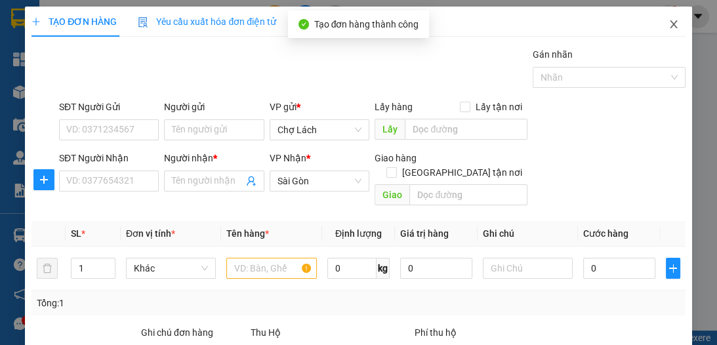
click at [668, 20] on icon "close" at bounding box center [673, 24] width 10 height 10
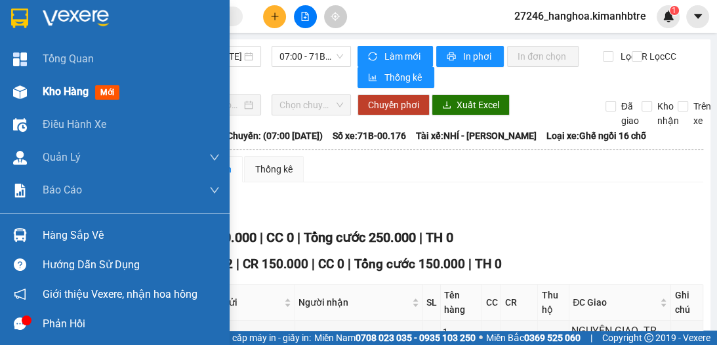
click at [56, 91] on span "Kho hàng" at bounding box center [66, 91] width 46 height 12
